Goal: Navigation & Orientation: Understand site structure

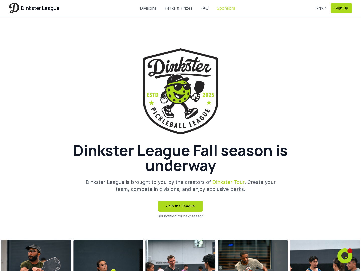
click at [231, 6] on link "Sponsors" at bounding box center [225, 8] width 19 height 6
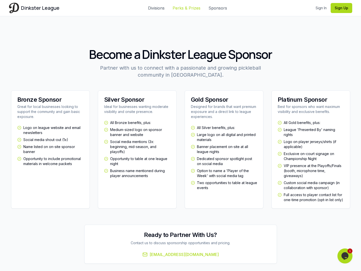
click at [191, 6] on link "Perks & Prizes" at bounding box center [187, 8] width 28 height 6
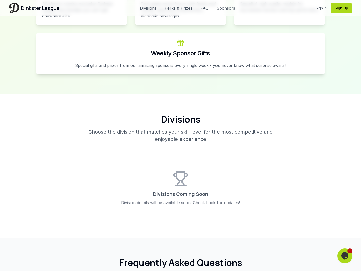
scroll to position [815, 0]
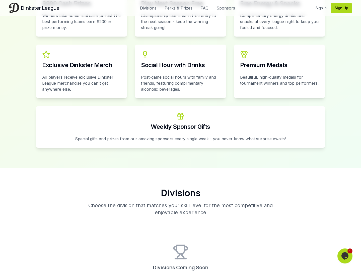
scroll to position [822, 0]
